Goal: Transaction & Acquisition: Subscribe to service/newsletter

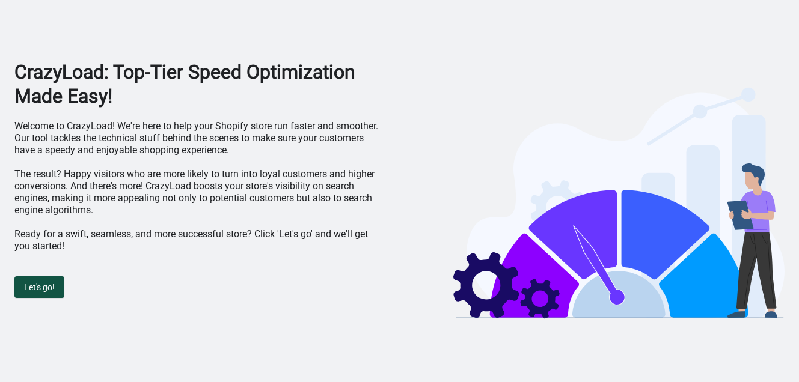
click at [29, 287] on span "Let's go!" at bounding box center [39, 287] width 31 height 10
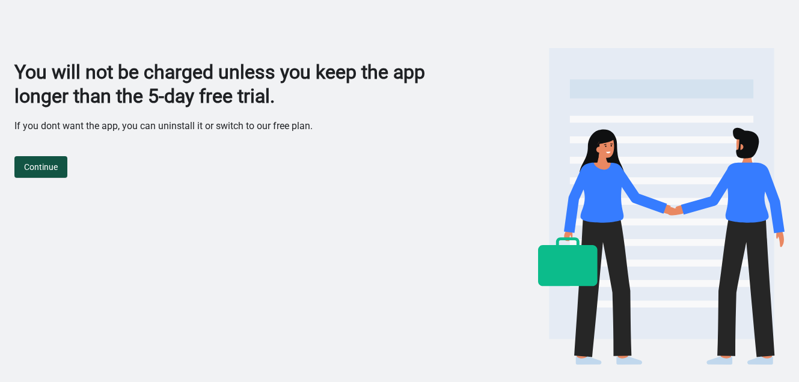
click at [41, 171] on span "Continue" at bounding box center [41, 167] width 34 height 10
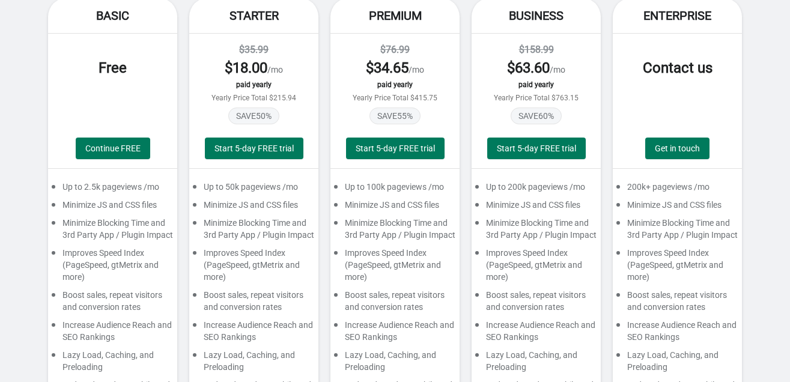
scroll to position [120, 0]
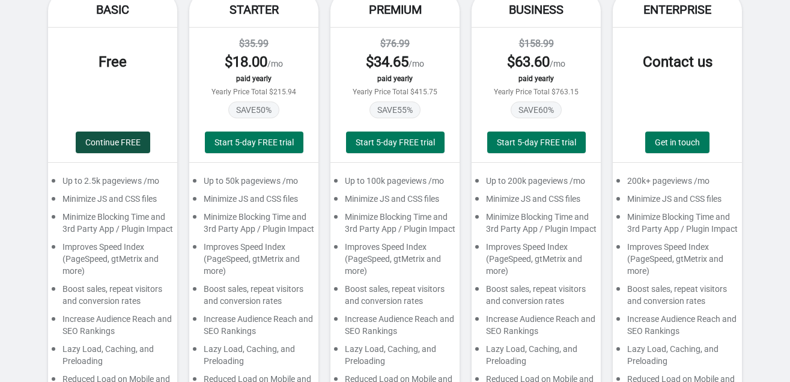
click at [117, 151] on button "Continue FREE" at bounding box center [113, 143] width 75 height 22
